Goal: Task Accomplishment & Management: Complete application form

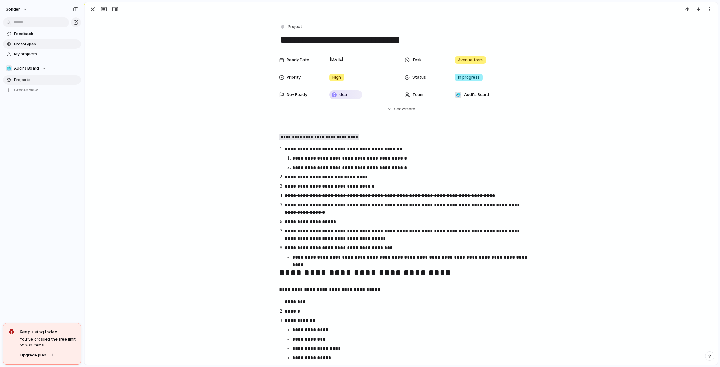
scroll to position [167, 0]
click at [93, 10] on div "button" at bounding box center [92, 9] width 7 height 7
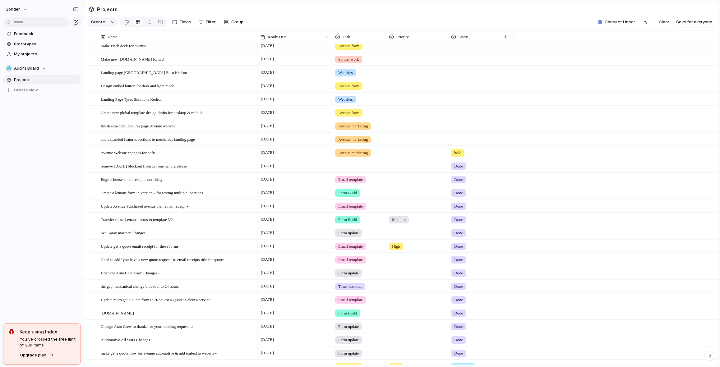
scroll to position [71, 0]
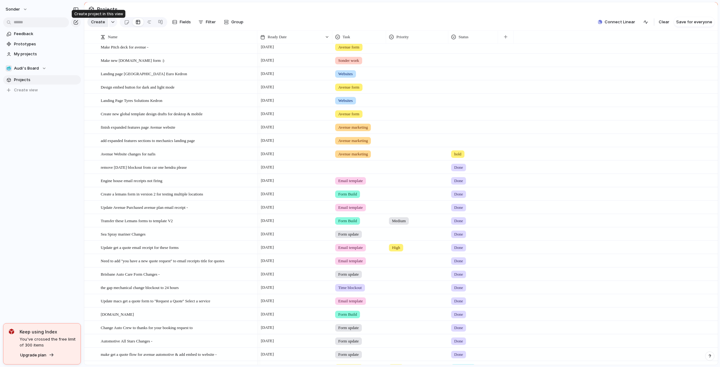
click at [101, 22] on span "Create" at bounding box center [98, 22] width 14 height 6
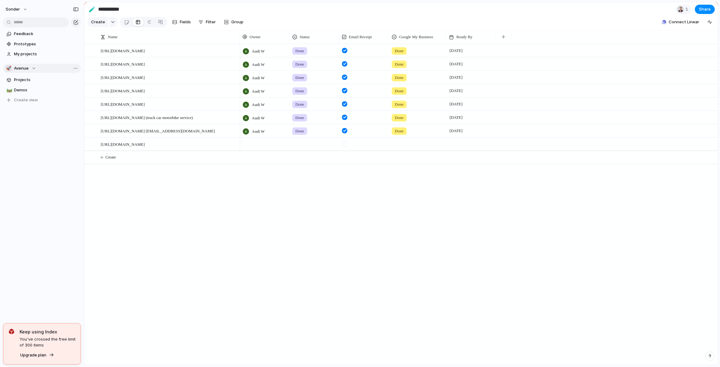
click at [22, 67] on span "Avenue" at bounding box center [21, 68] width 15 height 6
click at [29, 122] on span "Toms Board" at bounding box center [30, 123] width 23 height 6
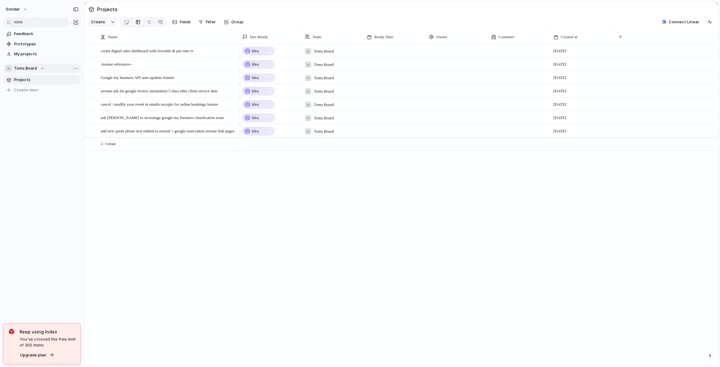
click at [26, 72] on button "☠️ Toms Board" at bounding box center [42, 68] width 78 height 9
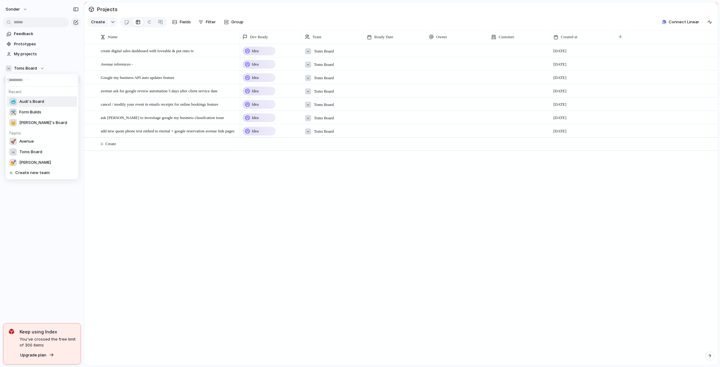
click at [39, 100] on span "Audi's Board" at bounding box center [31, 102] width 25 height 6
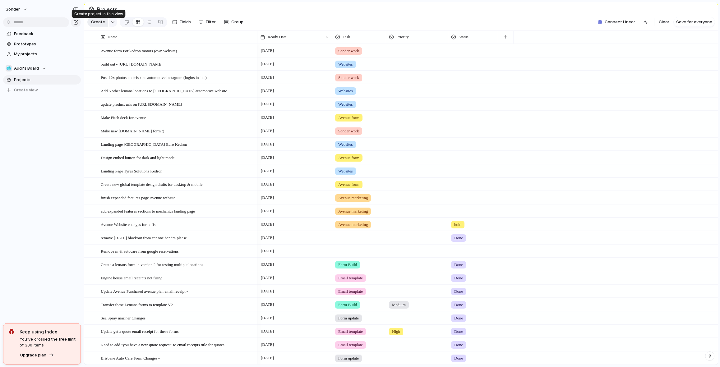
click at [103, 23] on span "Create" at bounding box center [98, 22] width 14 height 6
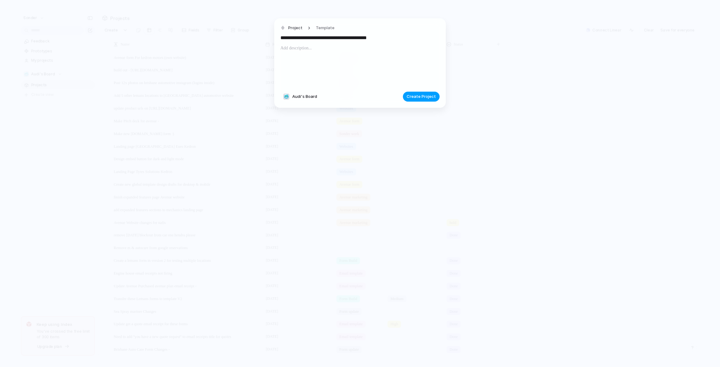
type input "**********"
click at [424, 100] on button "Create Project" at bounding box center [421, 97] width 37 height 10
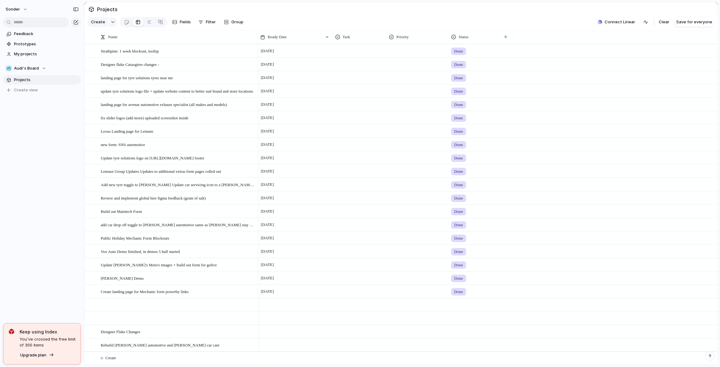
scroll to position [1792, 0]
click at [286, 344] on div at bounding box center [295, 345] width 75 height 13
click at [278, 315] on button "13" at bounding box center [281, 313] width 11 height 11
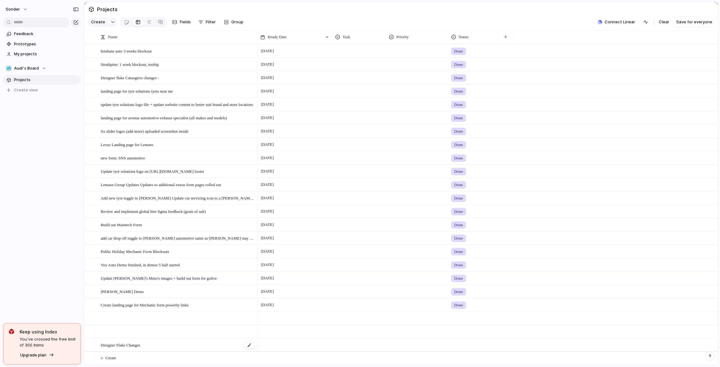
click at [173, 348] on div "Designer Flake Changes" at bounding box center [178, 345] width 155 height 13
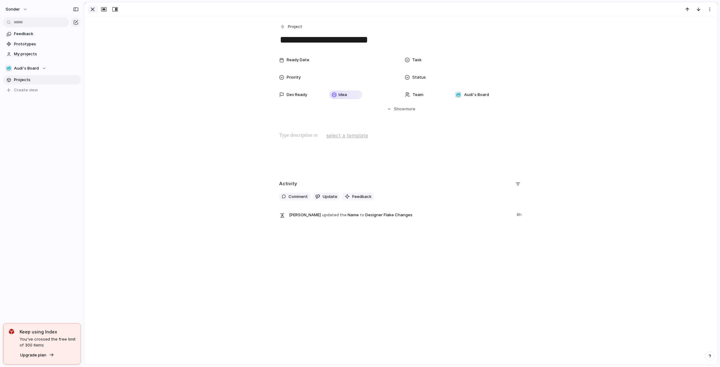
click at [93, 12] on div "button" at bounding box center [92, 9] width 7 height 7
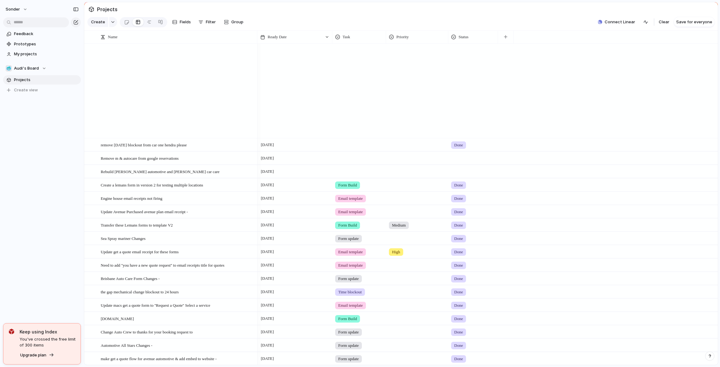
scroll to position [81, 0]
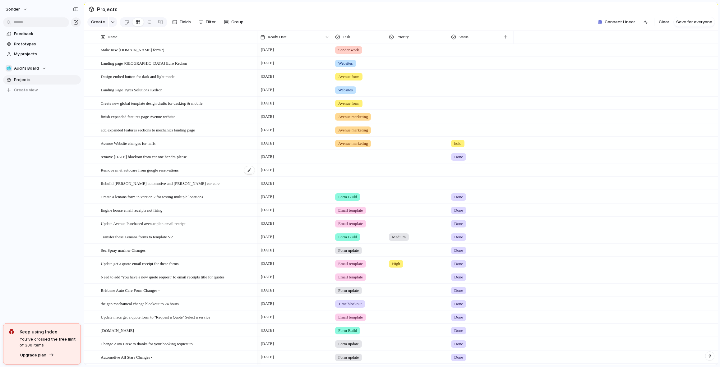
click at [159, 174] on span "Remove m & autocare from google reservations" at bounding box center [140, 169] width 78 height 7
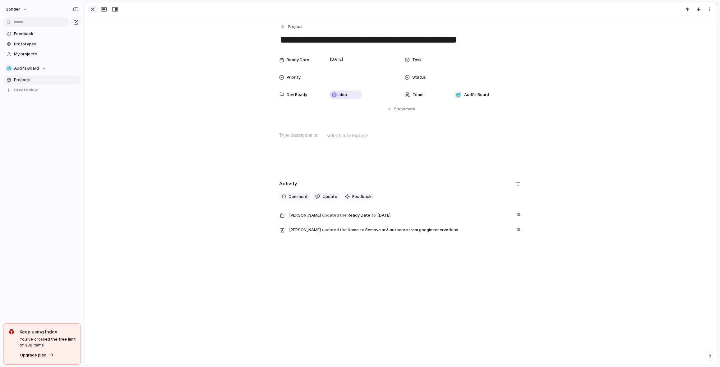
click at [93, 8] on div "button" at bounding box center [92, 9] width 7 height 7
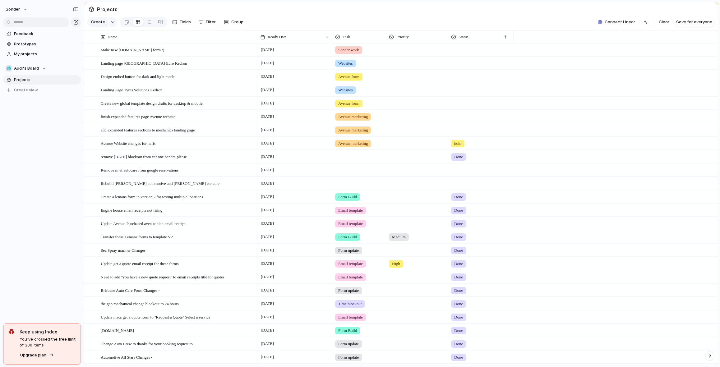
click at [363, 188] on div at bounding box center [359, 182] width 53 height 10
click at [462, 190] on div at bounding box center [474, 183] width 50 height 13
click at [464, 225] on span "Done" at bounding box center [461, 224] width 10 height 6
click at [130, 174] on span "Remove m & autocare from google reservations" at bounding box center [140, 169] width 78 height 7
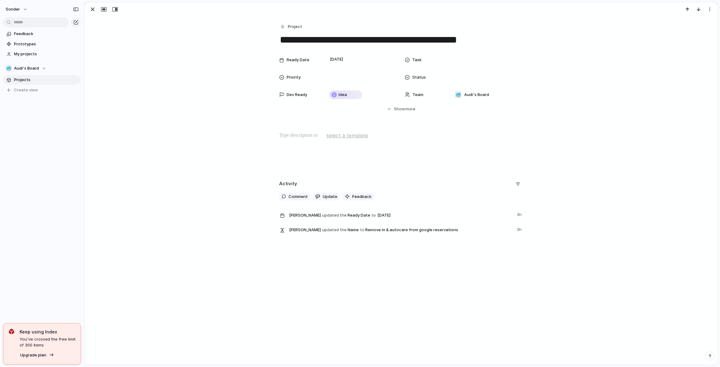
drag, startPoint x: 316, startPoint y: 39, endPoint x: 372, endPoint y: 40, distance: 56.0
click at [372, 40] on textarea "**********" at bounding box center [401, 39] width 244 height 13
click at [31, 69] on span "Audi's Board" at bounding box center [26, 68] width 25 height 6
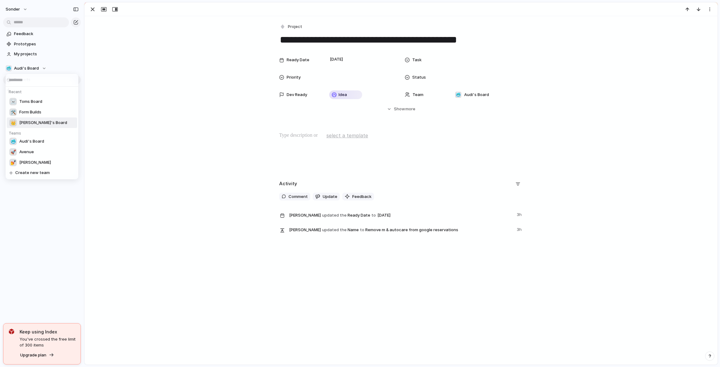
click at [33, 114] on span "Form Builds" at bounding box center [30, 112] width 22 height 6
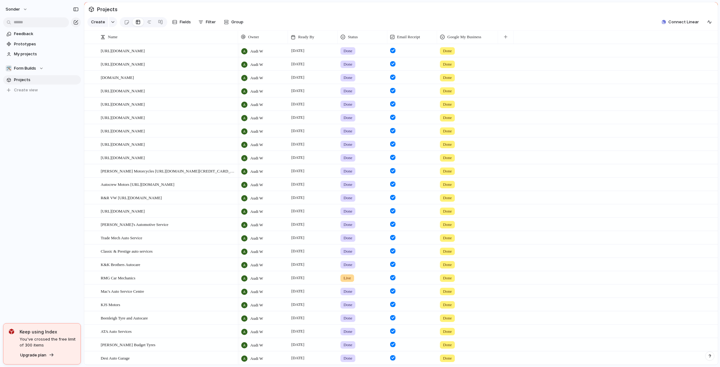
scroll to position [205, 0]
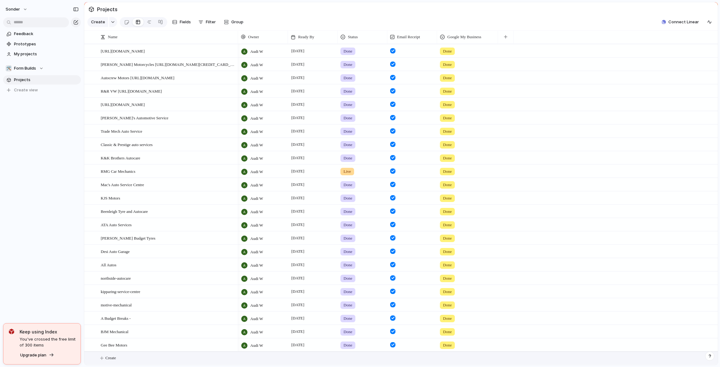
click at [133, 360] on button "Create" at bounding box center [409, 358] width 637 height 13
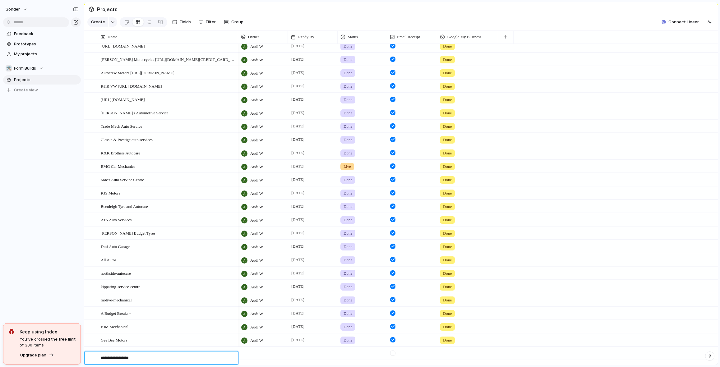
type textarea "**********"
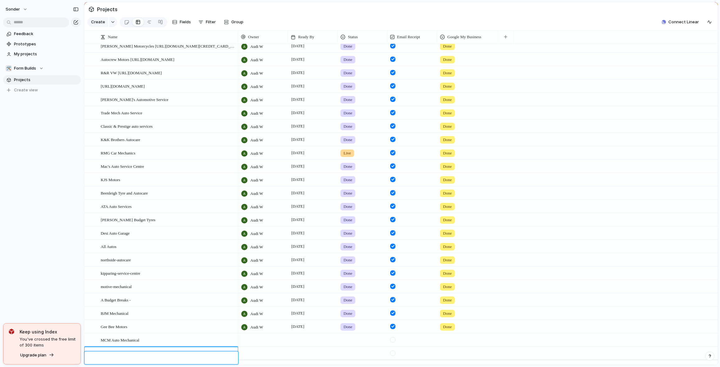
paste textarea "**********"
type textarea "**********"
click at [255, 347] on div at bounding box center [263, 340] width 50 height 13
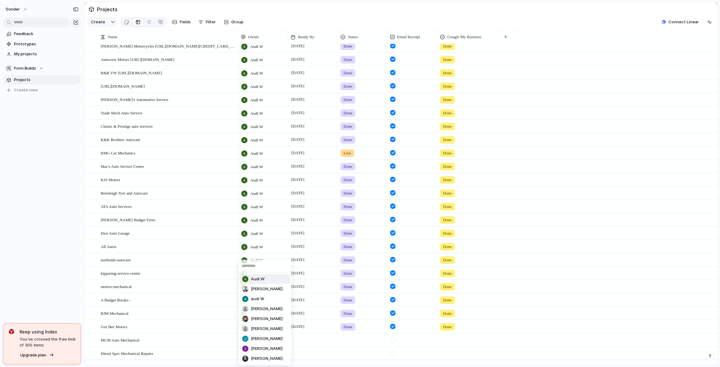
click at [253, 282] on li "Audi W" at bounding box center [265, 279] width 51 height 10
click at [254, 358] on div at bounding box center [263, 353] width 50 height 13
click at [254, 278] on span "Audi W" at bounding box center [258, 279] width 14 height 6
click at [307, 347] on div at bounding box center [313, 340] width 50 height 13
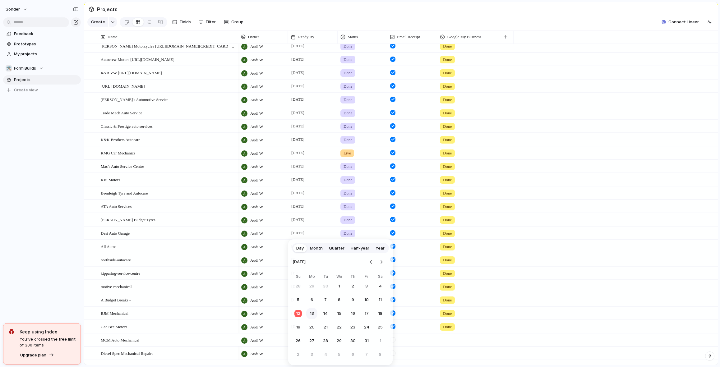
click at [312, 314] on button "13" at bounding box center [311, 313] width 11 height 11
click at [310, 358] on div at bounding box center [313, 353] width 50 height 13
click at [312, 314] on button "13" at bounding box center [311, 313] width 11 height 11
click at [347, 344] on div at bounding box center [362, 339] width 49 height 10
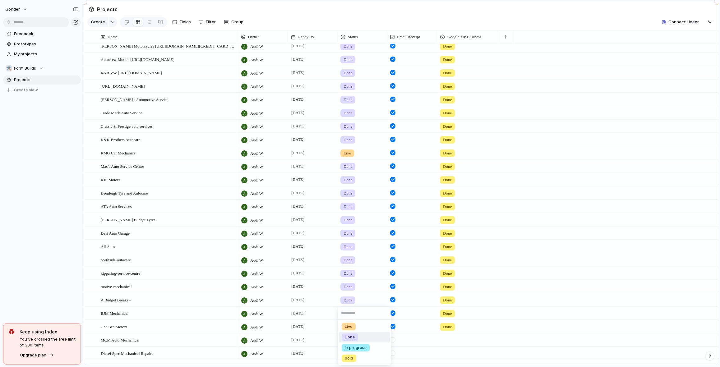
click at [354, 338] on span "Done" at bounding box center [350, 337] width 10 height 6
click at [357, 356] on div at bounding box center [362, 352] width 49 height 10
click at [354, 332] on li "Live" at bounding box center [364, 327] width 51 height 11
click at [347, 357] on span "Live" at bounding box center [347, 354] width 7 height 6
click at [352, 327] on span "Done" at bounding box center [350, 327] width 10 height 6
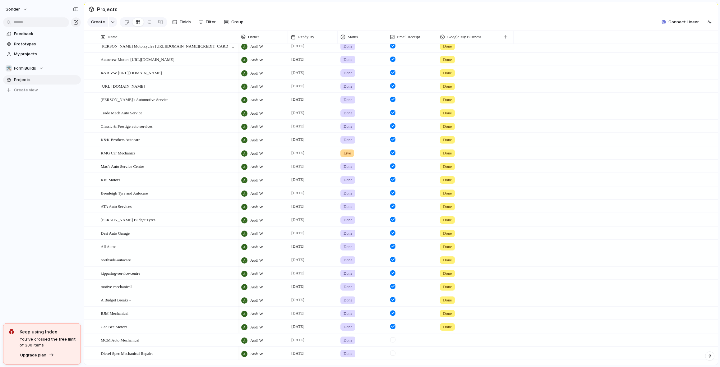
click at [392, 343] on div at bounding box center [392, 340] width 5 height 5
click at [393, 360] on div at bounding box center [413, 353] width 50 height 13
click at [394, 356] on div at bounding box center [392, 353] width 5 height 5
click at [450, 344] on div at bounding box center [468, 339] width 60 height 10
click at [453, 358] on span "Done" at bounding box center [457, 359] width 10 height 6
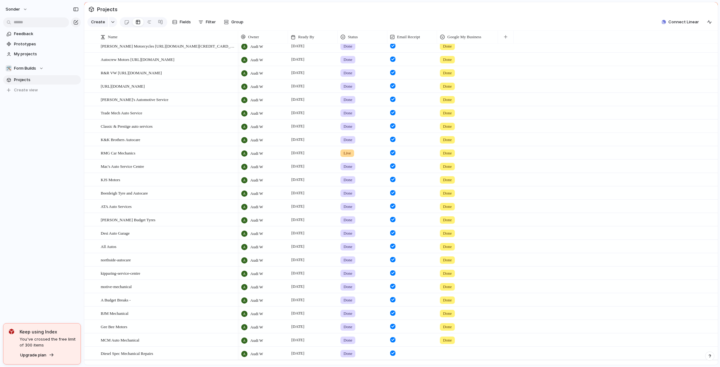
click at [452, 358] on div at bounding box center [468, 352] width 60 height 10
click at [455, 358] on span "Done" at bounding box center [457, 359] width 10 height 6
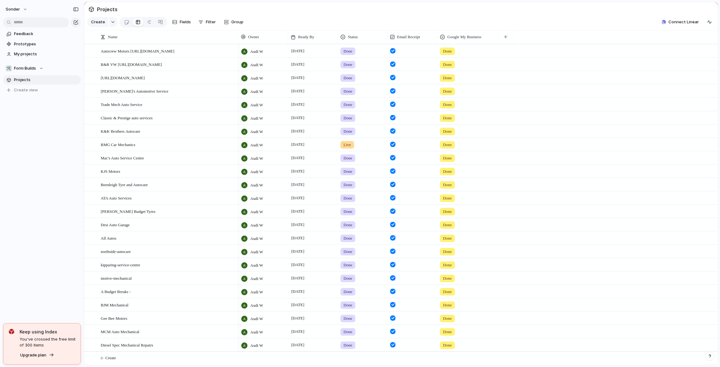
scroll to position [232, 0]
click at [35, 71] on div "🛠️ Form Builds" at bounding box center [25, 68] width 38 height 6
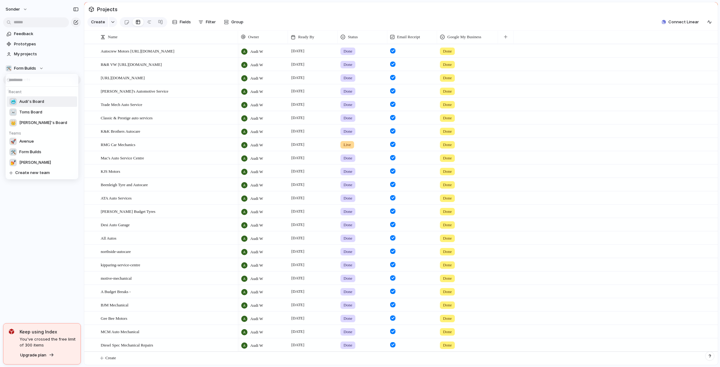
click at [35, 101] on span "Audi's Board" at bounding box center [31, 102] width 25 height 6
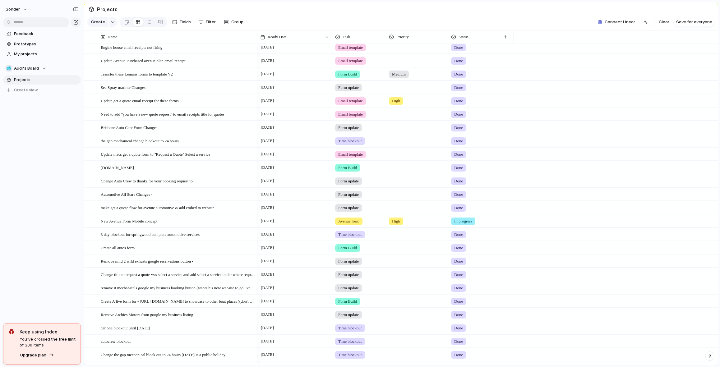
scroll to position [272, 0]
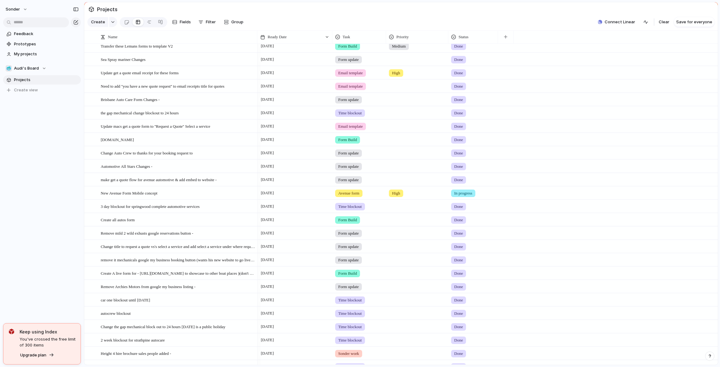
click at [460, 197] on span "In progress" at bounding box center [463, 193] width 18 height 6
click at [579, 172] on div "Live Done In progress hold No Status" at bounding box center [360, 183] width 720 height 367
click at [471, 196] on span "In progress" at bounding box center [463, 193] width 18 height 6
click at [230, 194] on div "Live Done In progress hold No Status" at bounding box center [360, 183] width 720 height 367
click at [178, 200] on div "New Avenue Form Mobile concept" at bounding box center [178, 193] width 155 height 13
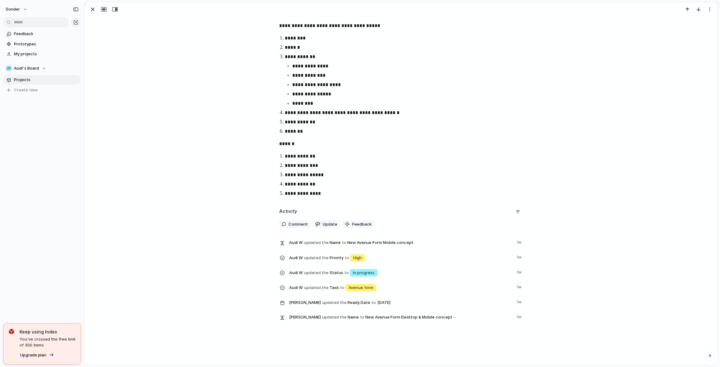
scroll to position [205, 0]
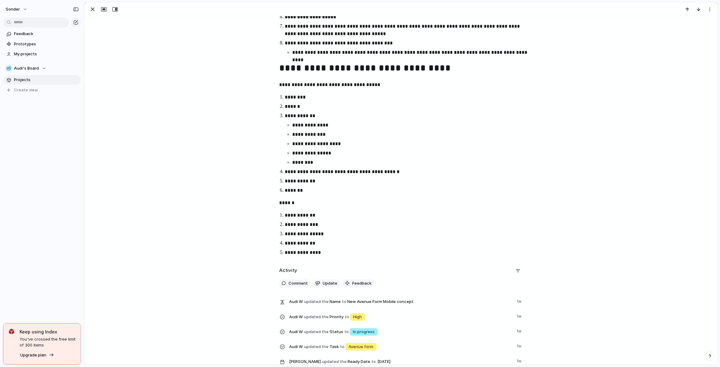
click at [292, 202] on strong "******" at bounding box center [286, 203] width 15 height 5
click at [316, 203] on p "******" at bounding box center [401, 202] width 244 height 7
